Goal: Task Accomplishment & Management: Complete application form

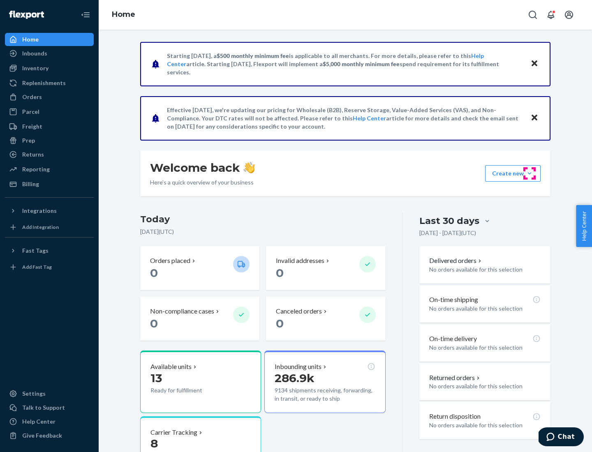
click at [529, 173] on button "Create new Create new inbound Create new order Create new product" at bounding box center [512, 173] width 55 height 16
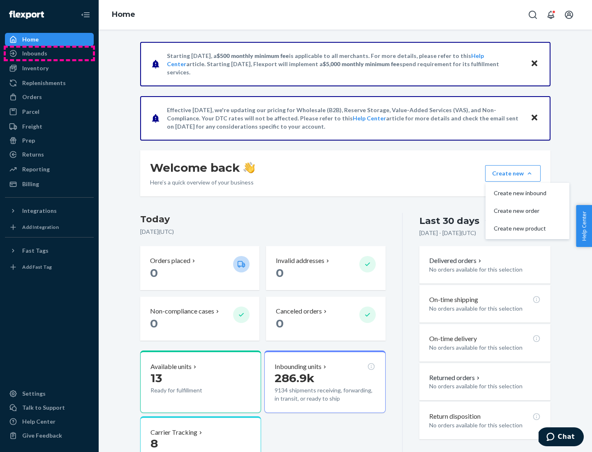
click at [49, 53] on div "Inbounds" at bounding box center [49, 54] width 87 height 12
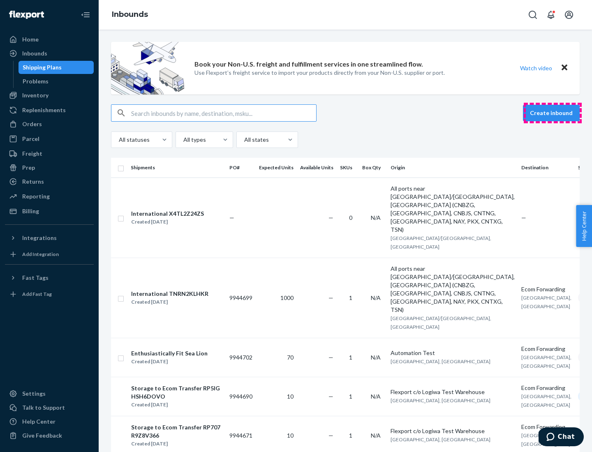
click at [552, 113] on button "Create inbound" at bounding box center [551, 113] width 57 height 16
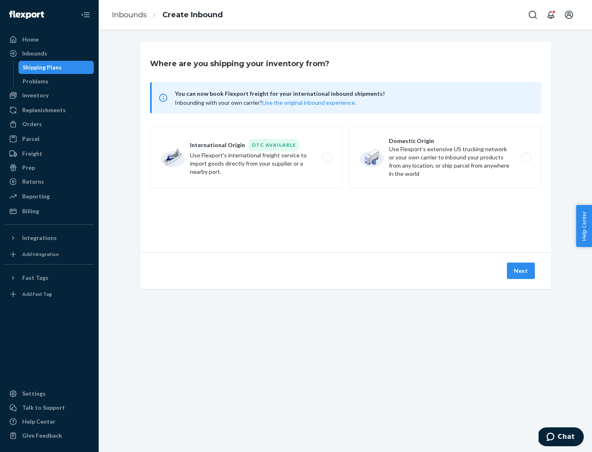
click at [445, 157] on label "Domestic Origin Use Flexport’s extensive US trucking network or your own carrie…" at bounding box center [445, 158] width 192 height 62
click at [526, 157] on input "Domestic Origin Use Flexport’s extensive US trucking network or your own carrie…" at bounding box center [528, 157] width 5 height 5
radio input "true"
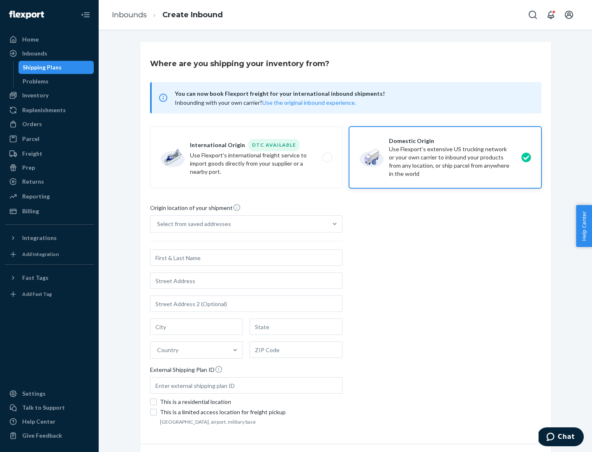
click at [192, 224] on div "Select from saved addresses" at bounding box center [194, 224] width 74 height 8
click at [158, 224] on input "Select from saved addresses" at bounding box center [157, 224] width 1 height 8
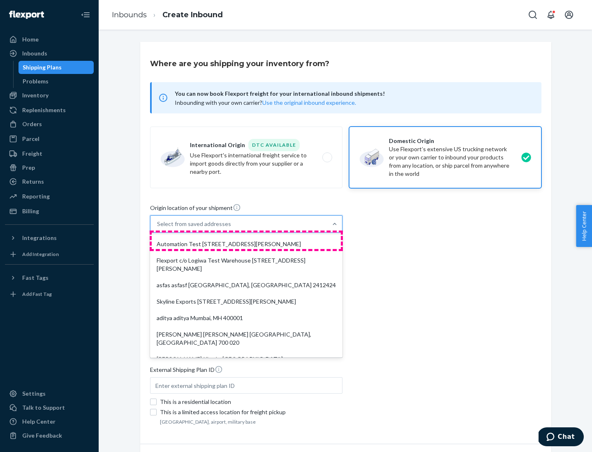
scroll to position [3, 0]
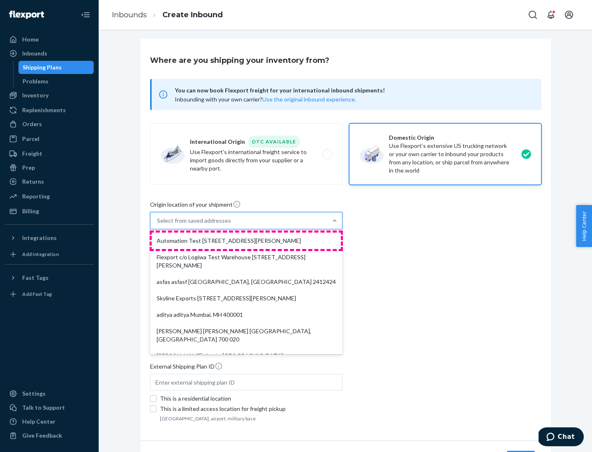
click at [246, 241] on div "Automation Test [STREET_ADDRESS][PERSON_NAME]" at bounding box center [246, 241] width 189 height 16
click at [158, 225] on input "option Automation Test [STREET_ADDRESS][PERSON_NAME]. 9 results available. Use …" at bounding box center [157, 221] width 1 height 8
type input "Automation Test"
type input "9th Floor"
type input "[GEOGRAPHIC_DATA]"
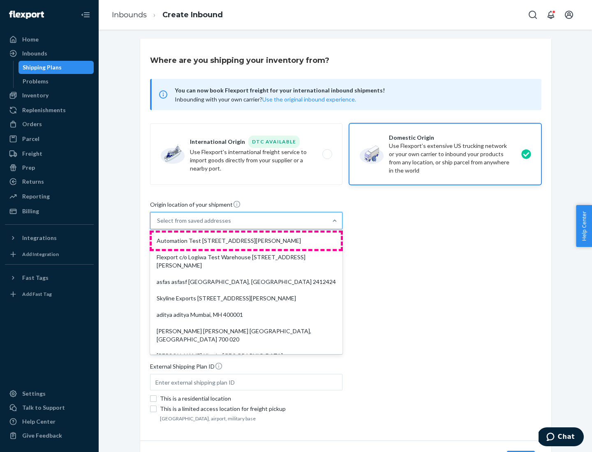
type input "CA"
type input "94104"
type input "[STREET_ADDRESS][PERSON_NAME]"
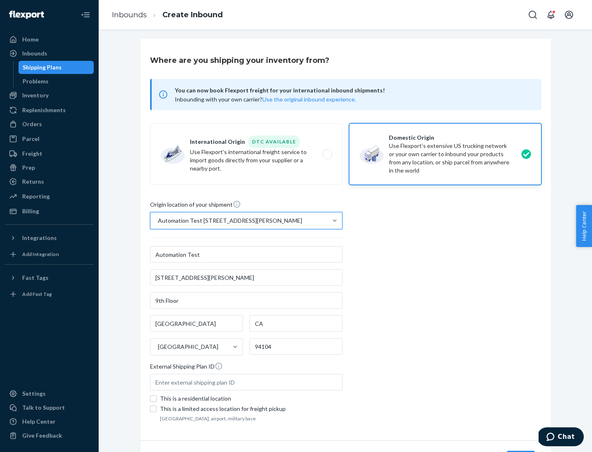
scroll to position [48, 0]
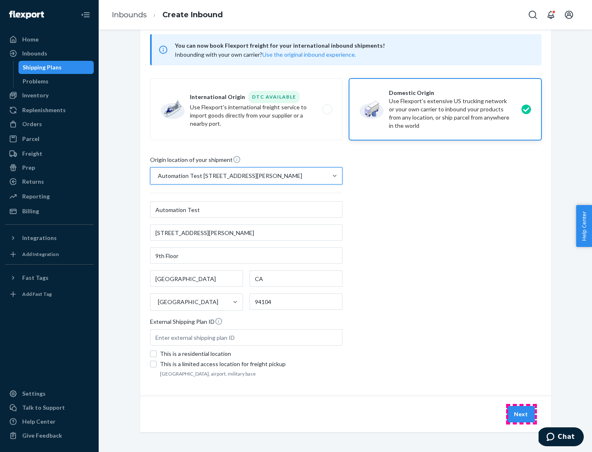
click at [521, 414] on button "Next" at bounding box center [521, 414] width 28 height 16
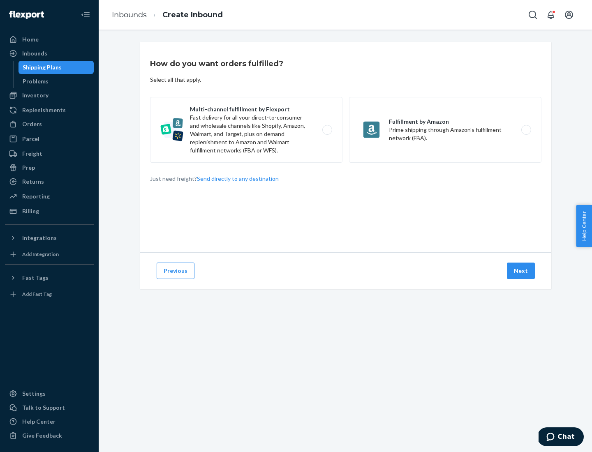
click at [246, 130] on label "Multi-channel fulfillment by Flexport Fast delivery for all your direct-to-cons…" at bounding box center [246, 130] width 192 height 66
click at [327, 130] on input "Multi-channel fulfillment by Flexport Fast delivery for all your direct-to-cons…" at bounding box center [329, 129] width 5 height 5
radio input "true"
click at [521, 271] on button "Next" at bounding box center [521, 271] width 28 height 16
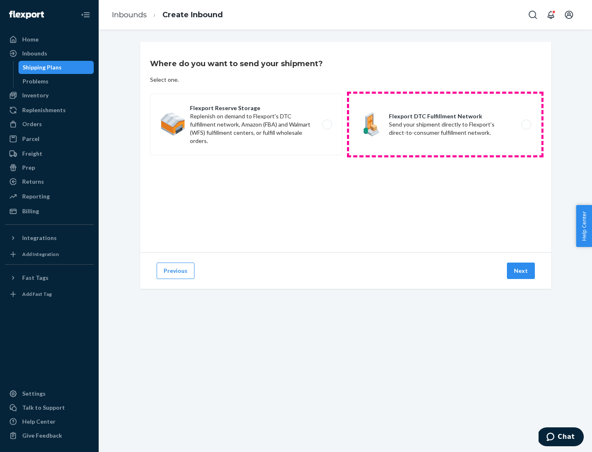
click at [445, 125] on label "Flexport DTC Fulfillment Network Send your shipment directly to Flexport's dire…" at bounding box center [445, 125] width 192 height 62
click at [526, 125] on input "Flexport DTC Fulfillment Network Send your shipment directly to Flexport's dire…" at bounding box center [528, 124] width 5 height 5
radio input "true"
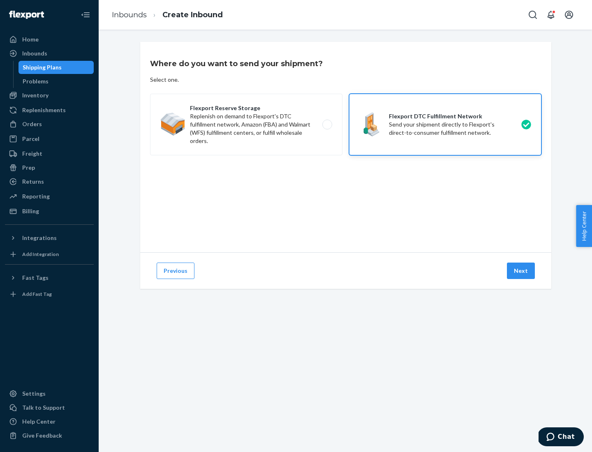
click at [521, 271] on button "Next" at bounding box center [521, 271] width 28 height 16
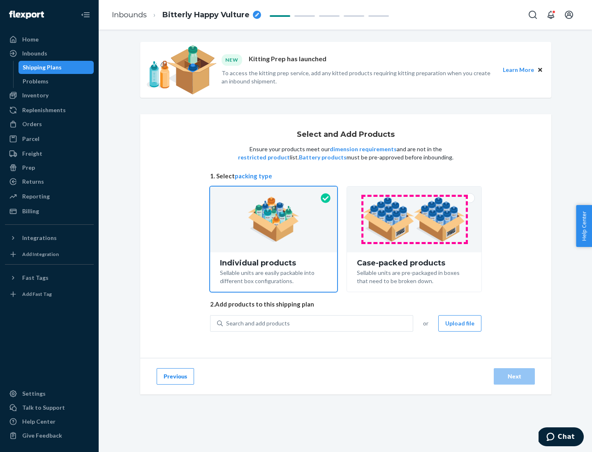
click at [414, 219] on img at bounding box center [414, 219] width 102 height 45
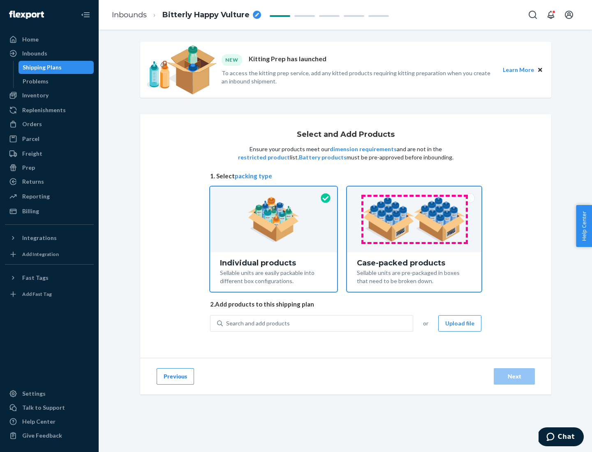
click at [414, 192] on input "Case-packed products Sellable units are pre-packaged in boxes that need to be b…" at bounding box center [413, 189] width 5 height 5
radio input "true"
radio input "false"
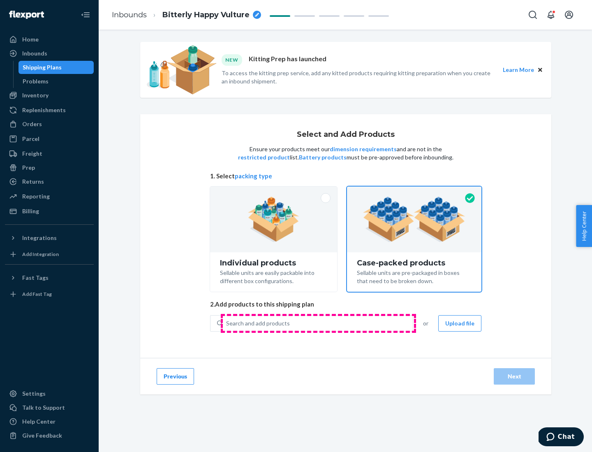
click at [318, 323] on div "Search and add products" at bounding box center [318, 323] width 190 height 15
click at [227, 323] on input "Search and add products" at bounding box center [226, 323] width 1 height 8
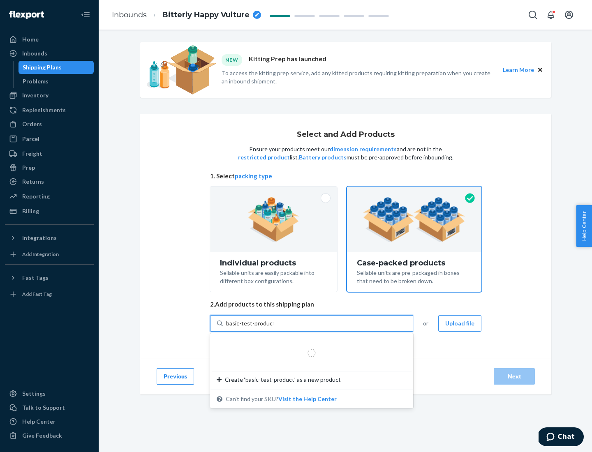
type input "basic-test-product-1"
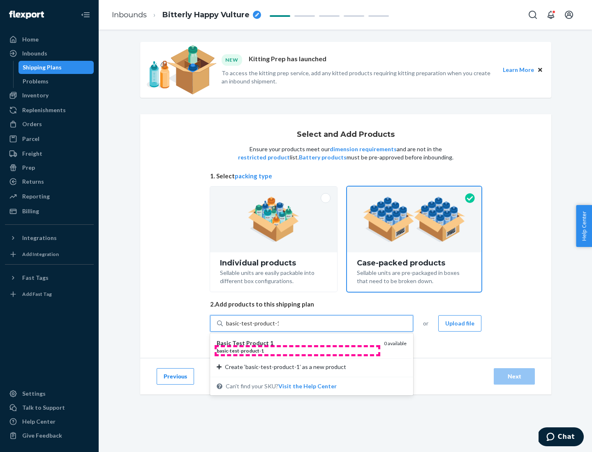
click at [297, 351] on div "basic - test - product - 1" at bounding box center [297, 350] width 161 height 7
click at [279, 328] on input "basic-test-product-1" at bounding box center [252, 323] width 53 height 8
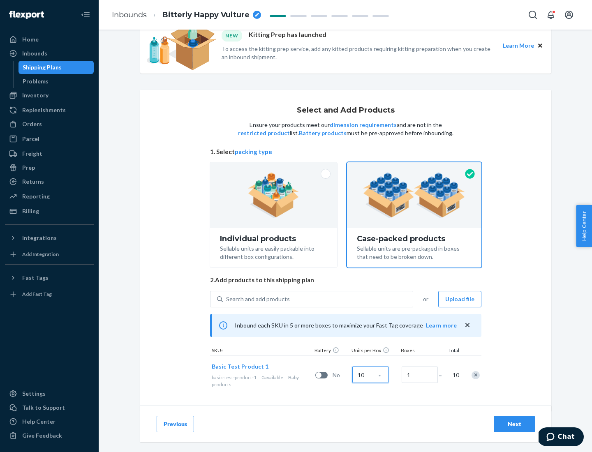
scroll to position [30, 0]
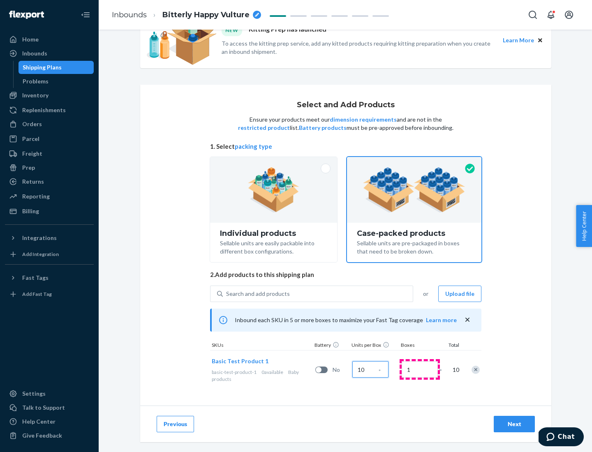
type input "10"
type input "7"
click at [514, 424] on div "Next" at bounding box center [514, 424] width 27 height 8
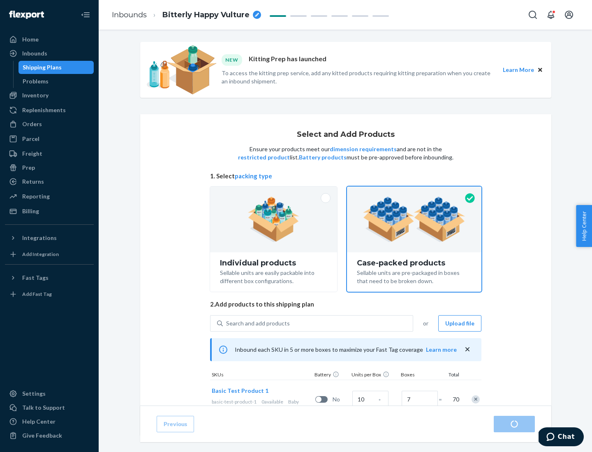
radio input "true"
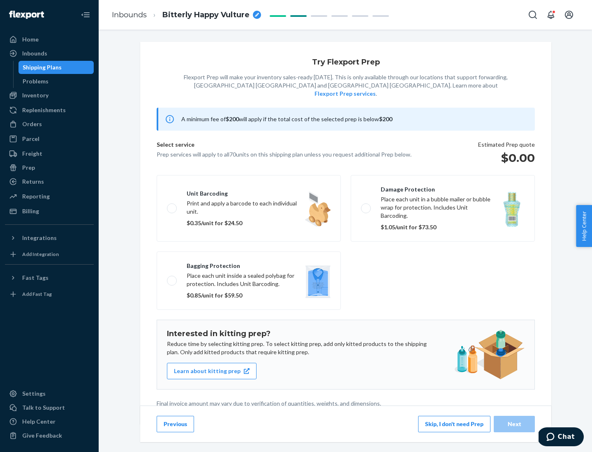
scroll to position [2, 0]
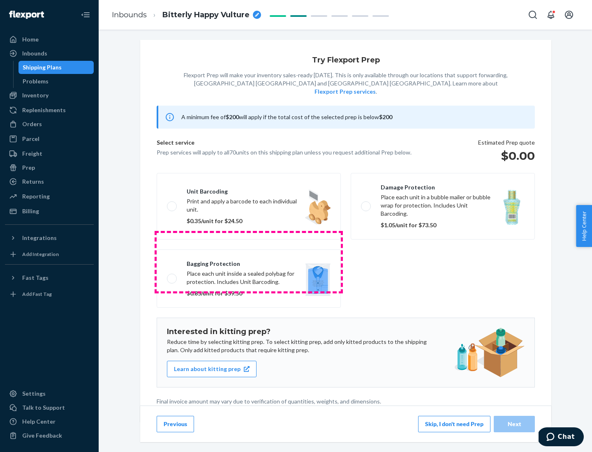
click at [249, 262] on label "Bagging protection Place each unit inside a sealed polybag for protection. Incl…" at bounding box center [249, 278] width 184 height 58
click at [172, 276] on input "Bagging protection Place each unit inside a sealed polybag for protection. Incl…" at bounding box center [169, 278] width 5 height 5
checkbox input "true"
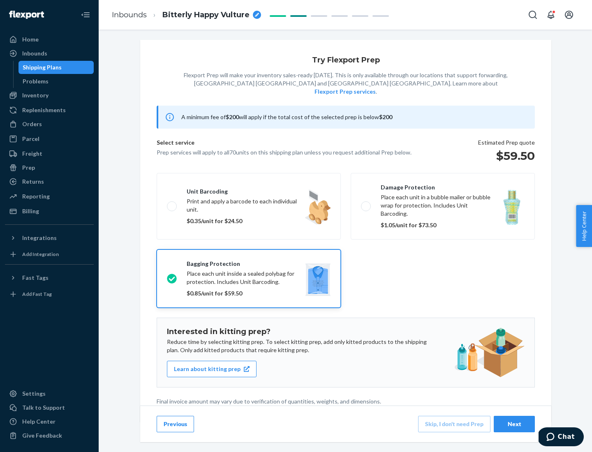
click at [514, 424] on div "Next" at bounding box center [514, 424] width 27 height 8
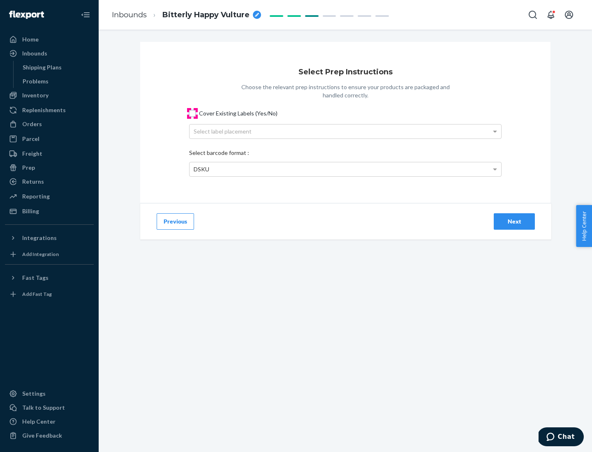
click at [192, 113] on input "Cover Existing Labels (Yes/No)" at bounding box center [192, 113] width 7 height 7
checkbox input "true"
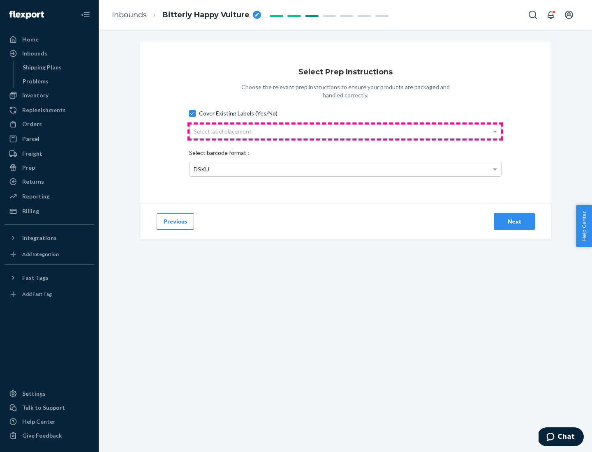
click at [345, 131] on div "Select label placement" at bounding box center [345, 132] width 312 height 14
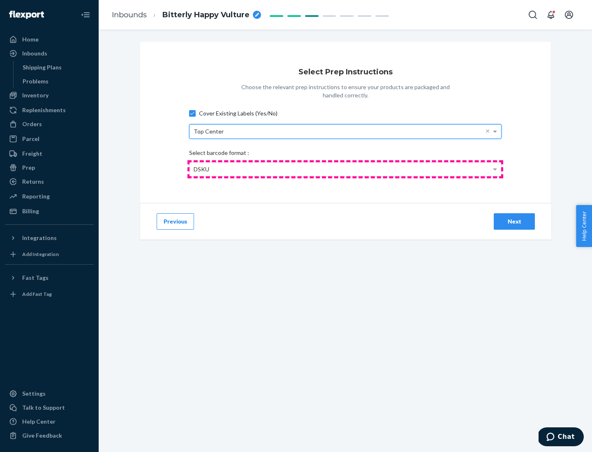
click at [345, 169] on div "DSKU" at bounding box center [345, 169] width 312 height 14
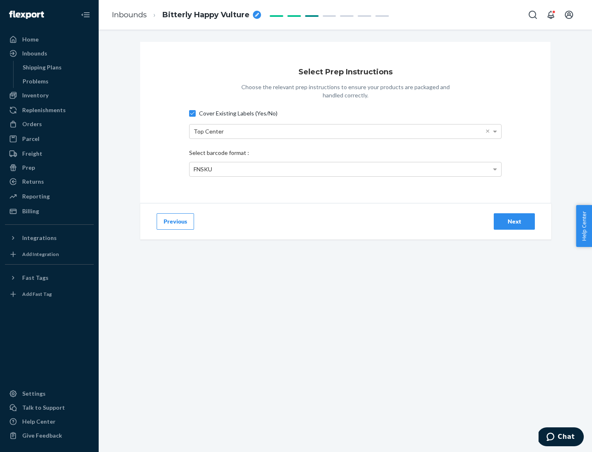
click at [514, 221] on div "Next" at bounding box center [514, 221] width 27 height 8
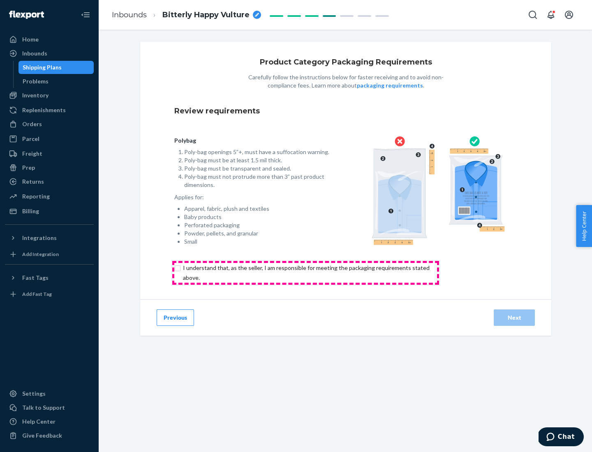
click at [305, 273] on input "checkbox" at bounding box center [310, 273] width 273 height 20
checkbox input "true"
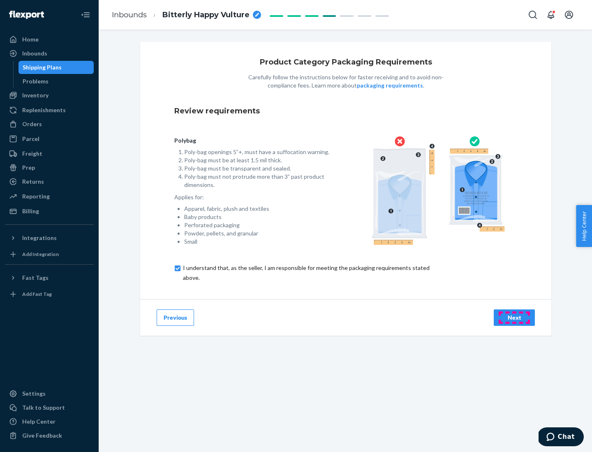
click at [514, 317] on div "Next" at bounding box center [514, 318] width 27 height 8
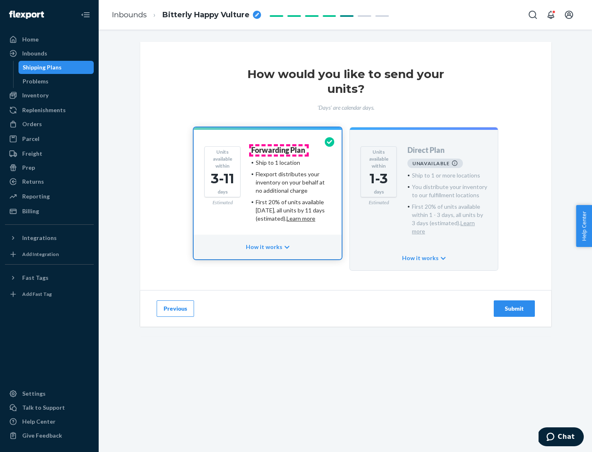
click at [279, 150] on h4 "Forwarding Plan" at bounding box center [278, 150] width 54 height 8
click at [514, 305] on div "Submit" at bounding box center [514, 309] width 27 height 8
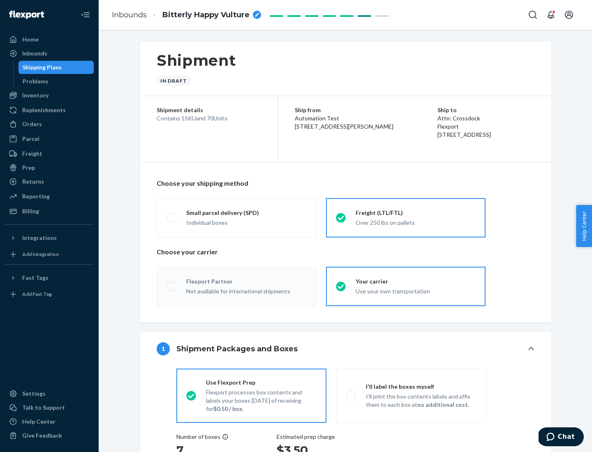
radio input "true"
radio input "false"
radio input "true"
radio input "false"
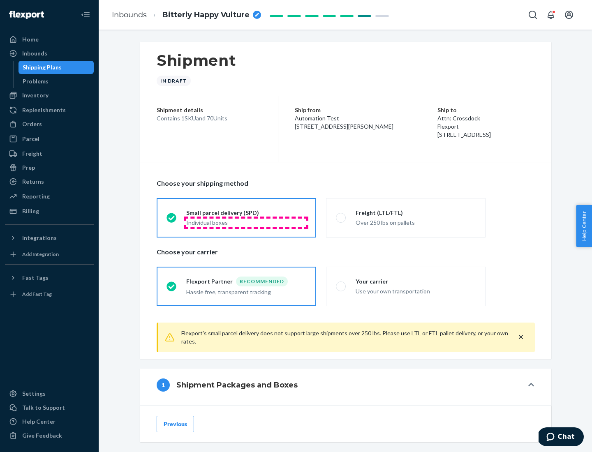
click at [246, 222] on div "Individual boxes" at bounding box center [246, 223] width 120 height 8
click at [172, 220] on input "Small parcel delivery (SPD) Individual boxes" at bounding box center [168, 217] width 5 height 5
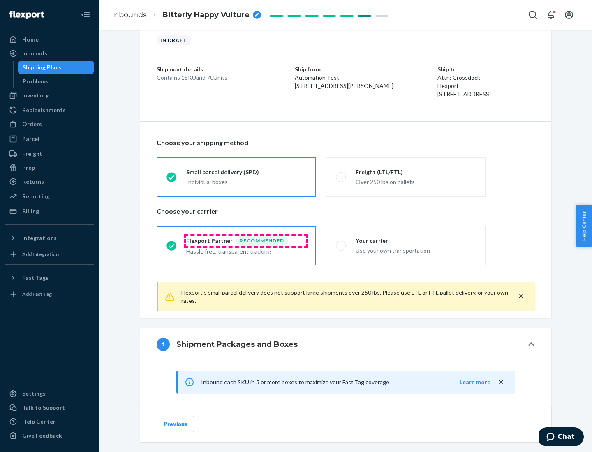
click at [246, 240] on div "Recommended" at bounding box center [262, 241] width 52 height 10
click at [172, 243] on input "Flexport Partner Recommended Hassle free, transparent tracking" at bounding box center [168, 245] width 5 height 5
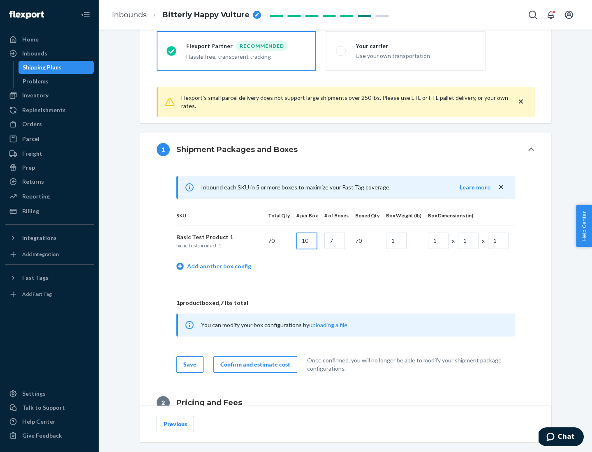
type input "10"
type input "7"
type input "1"
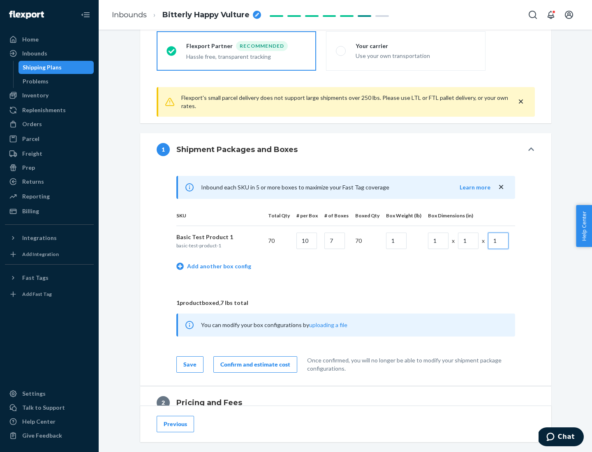
scroll to position [359, 0]
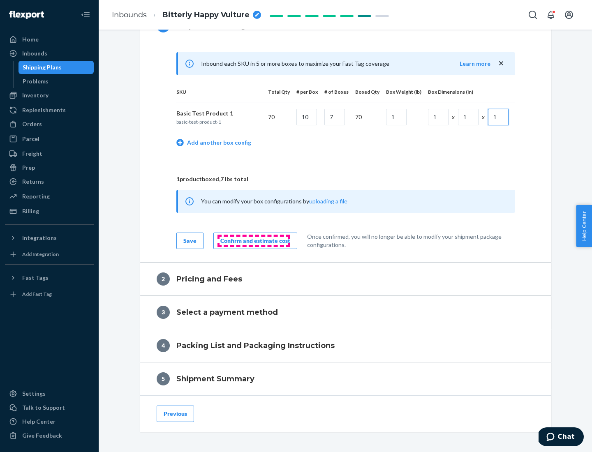
type input "1"
click at [254, 240] on div "Confirm and estimate cost" at bounding box center [255, 241] width 70 height 8
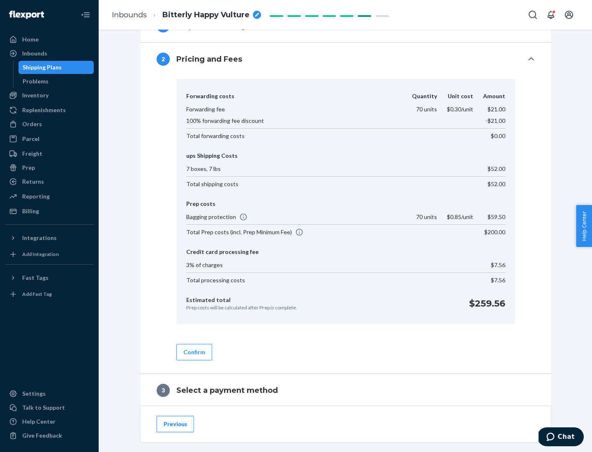
scroll to position [471, 0]
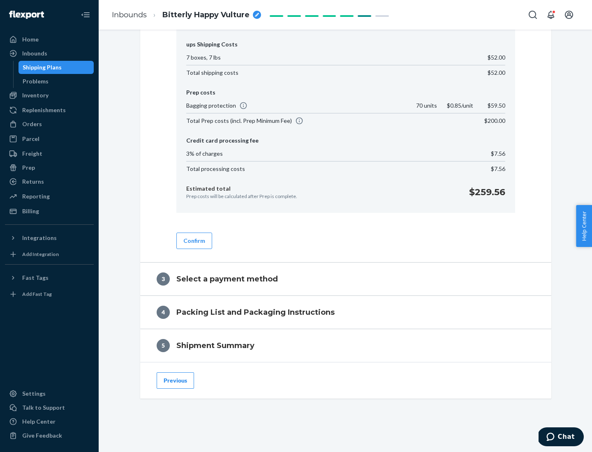
click at [194, 240] on button "Confirm" at bounding box center [194, 241] width 36 height 16
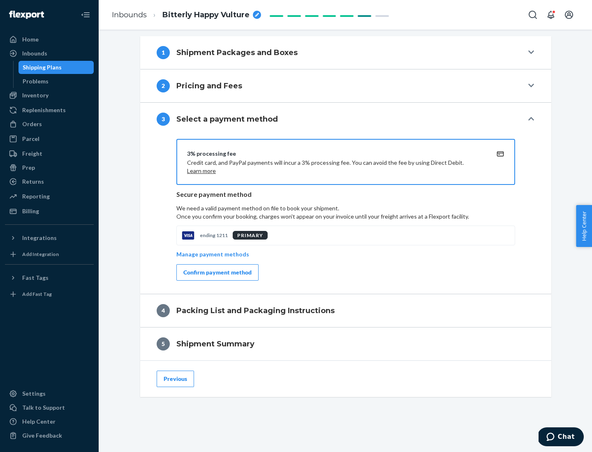
scroll to position [333, 0]
click at [217, 273] on div "Confirm payment method" at bounding box center [217, 272] width 68 height 8
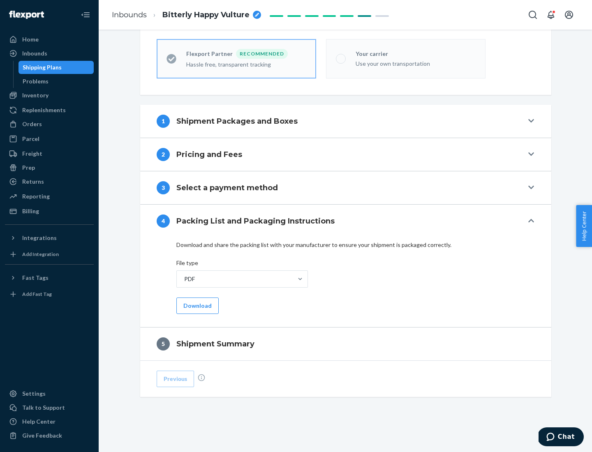
scroll to position [228, 0]
click at [196, 305] on button "Download" at bounding box center [197, 306] width 42 height 16
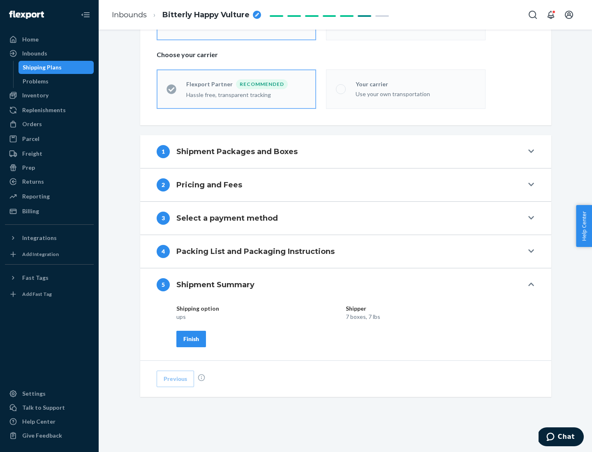
scroll to position [197, 0]
